Goal: Obtain resource: Download file/media

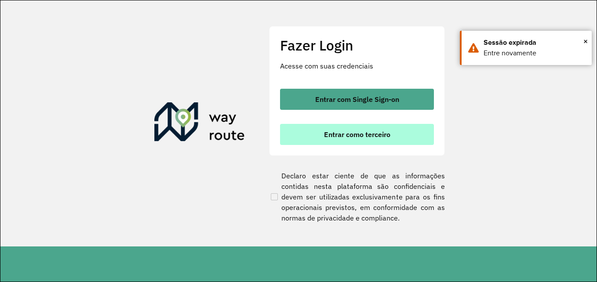
click at [358, 144] on button "Entrar como terceiro" at bounding box center [357, 134] width 154 height 21
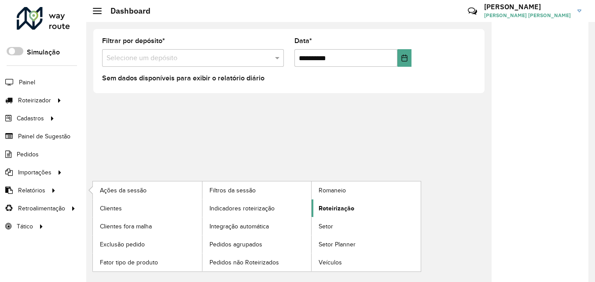
click at [330, 207] on span "Roteirização" at bounding box center [337, 208] width 36 height 9
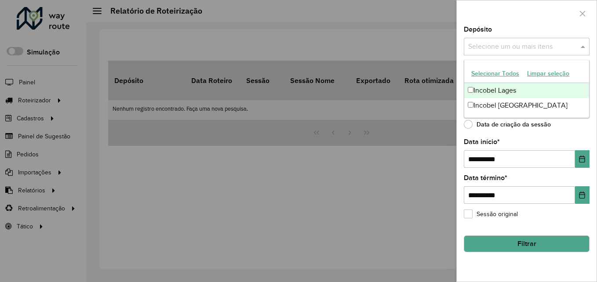
click at [502, 49] on input "text" at bounding box center [522, 47] width 113 height 11
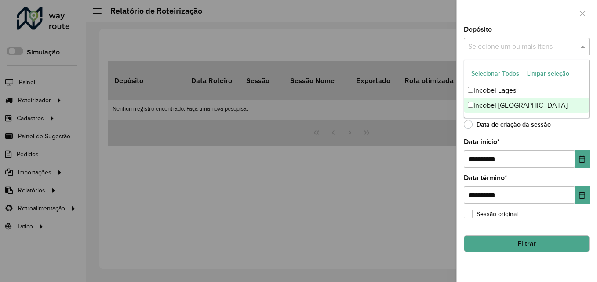
click at [484, 101] on div "Incobel [GEOGRAPHIC_DATA]" at bounding box center [527, 105] width 125 height 15
click at [468, 125] on label "Data de criação da sessão" at bounding box center [507, 124] width 87 height 9
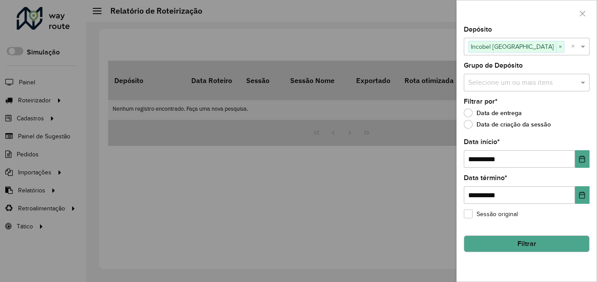
click at [518, 244] on button "Filtrar" at bounding box center [527, 244] width 126 height 17
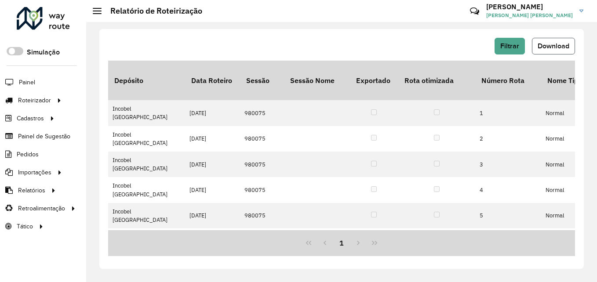
click at [542, 40] on button "Download" at bounding box center [553, 46] width 43 height 17
